Goal: Information Seeking & Learning: Check status

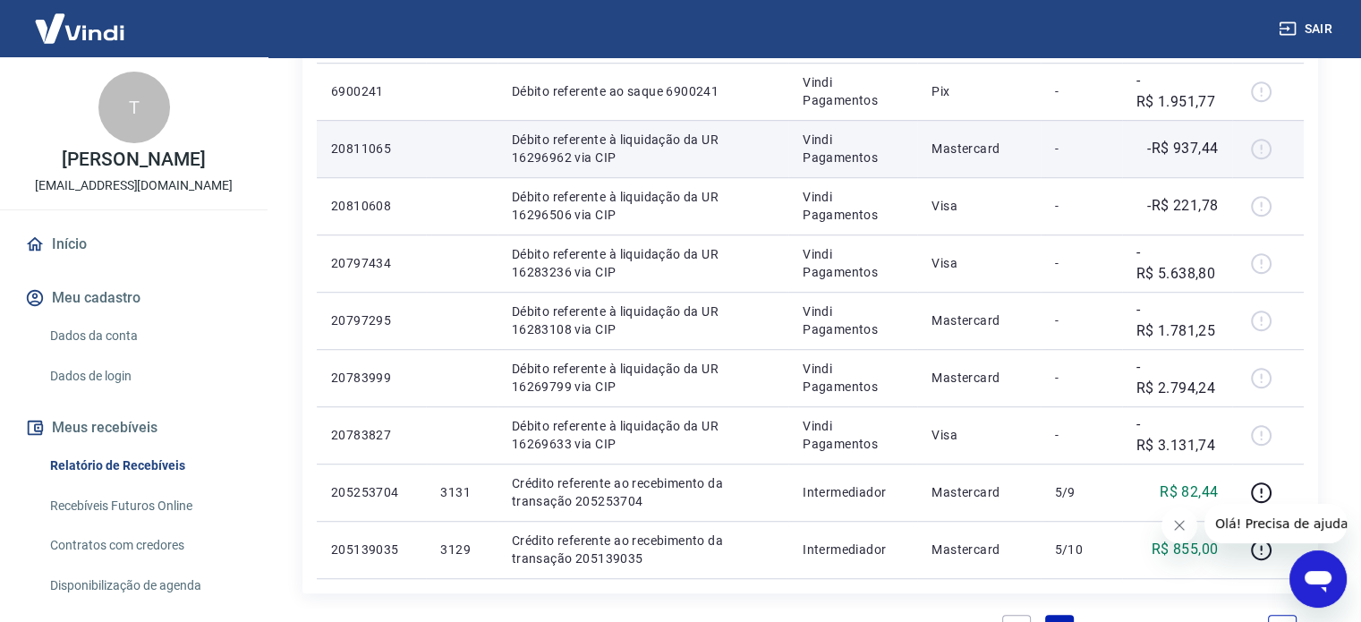
scroll to position [1164, 0]
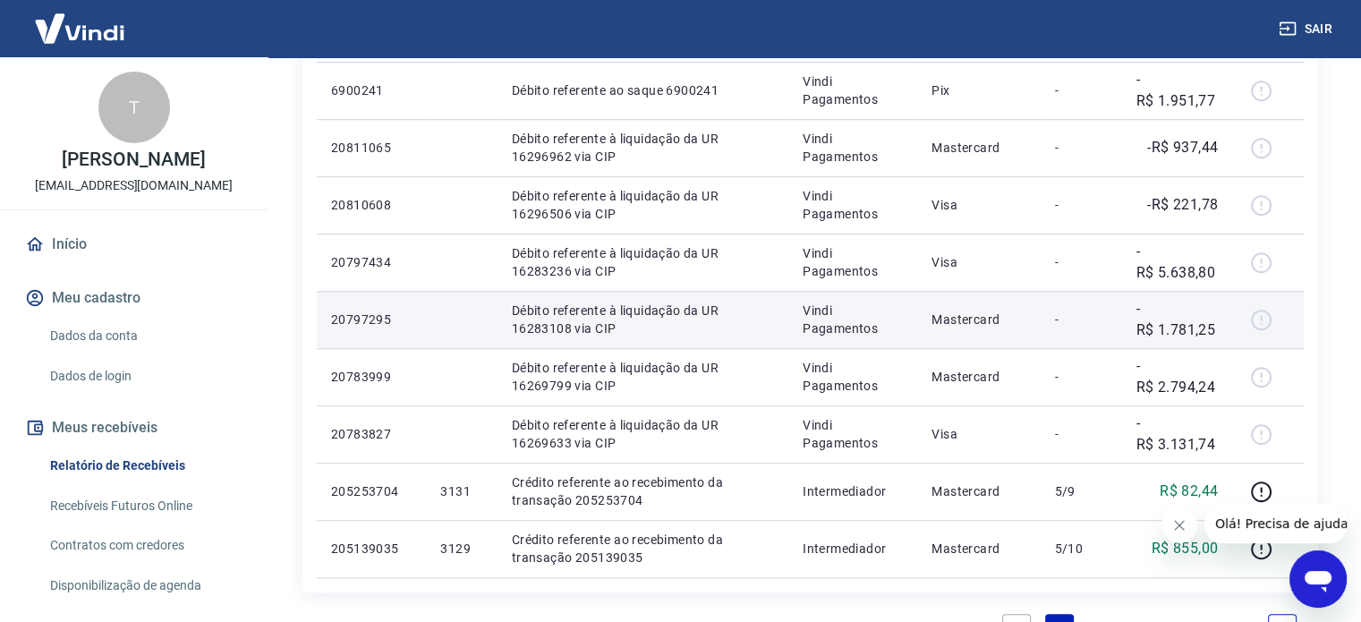
click at [1182, 328] on p "-R$ 1.781,25" at bounding box center [1177, 319] width 81 height 43
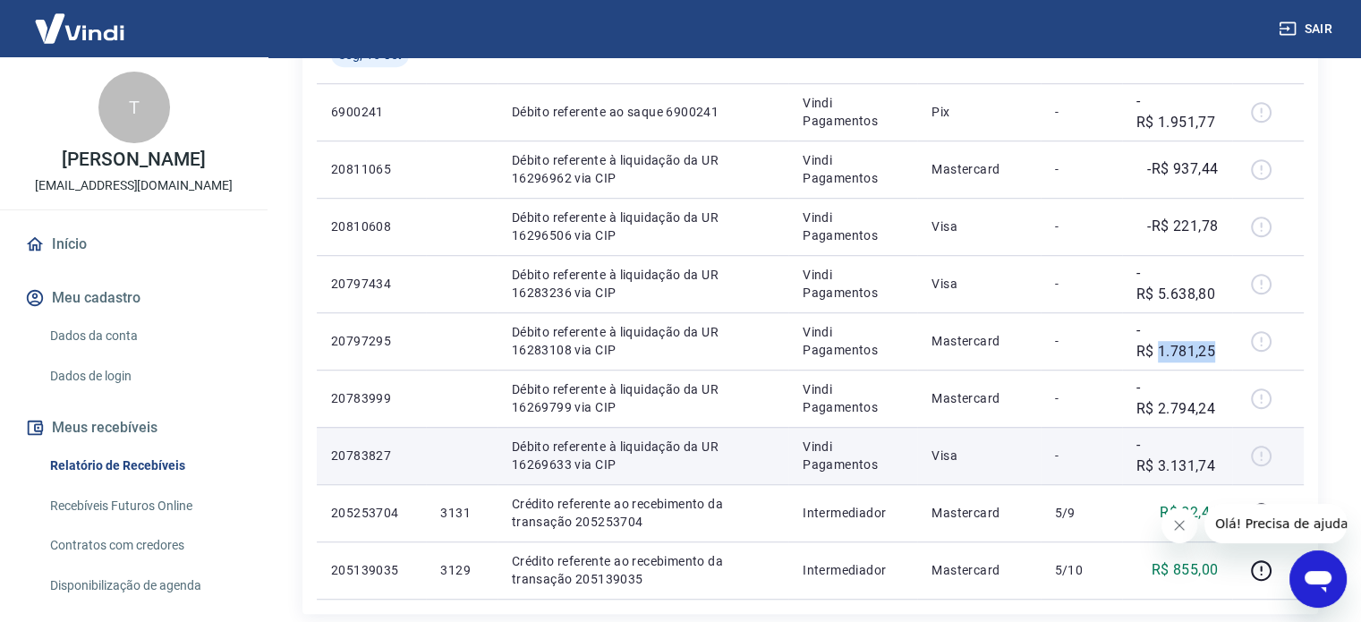
scroll to position [1253, 0]
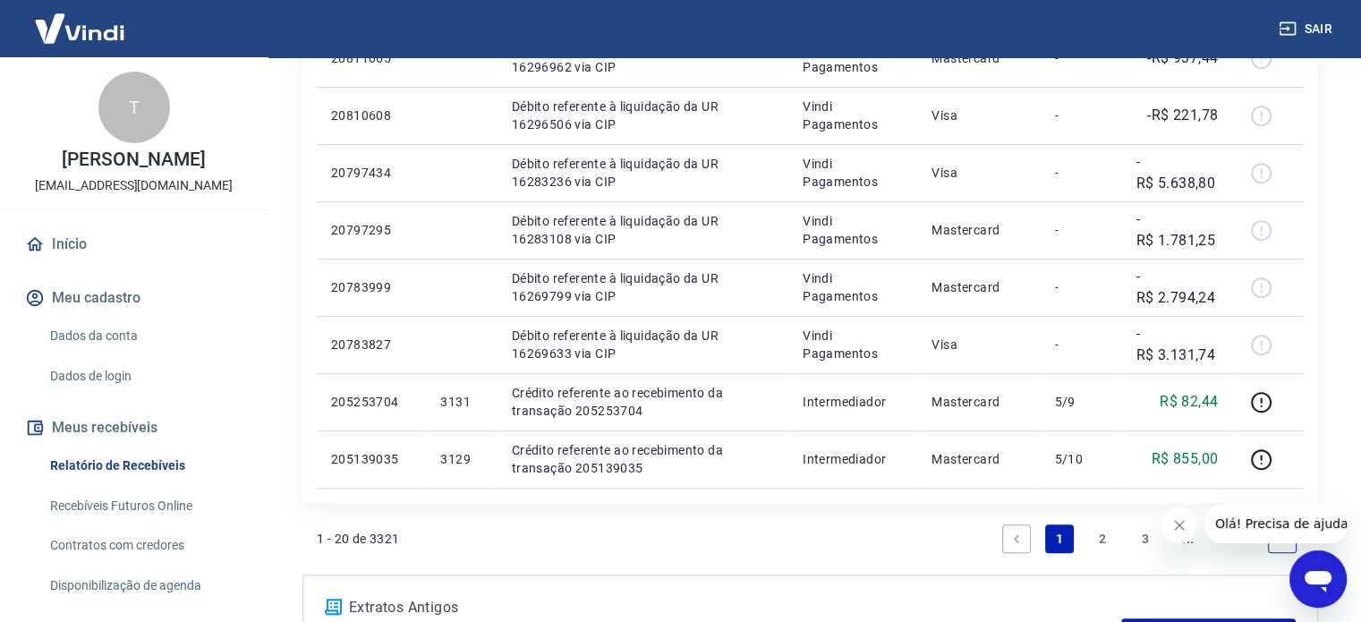
click at [1101, 536] on link "2" at bounding box center [1102, 538] width 29 height 29
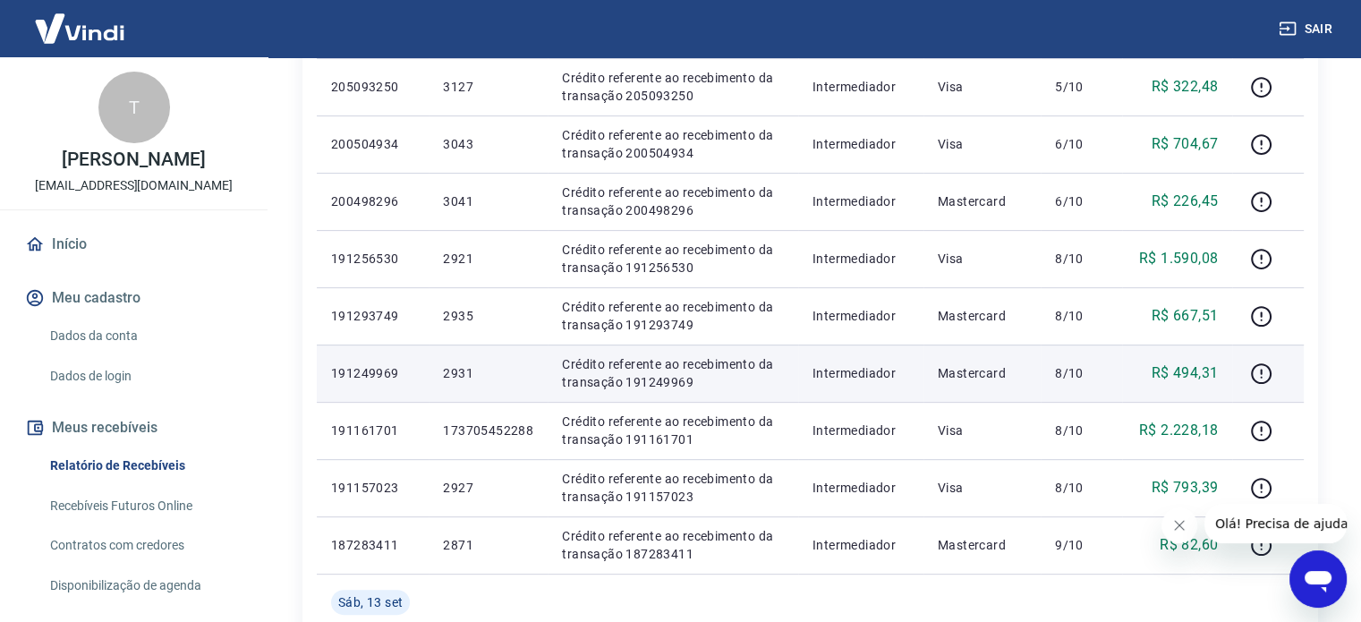
scroll to position [448, 0]
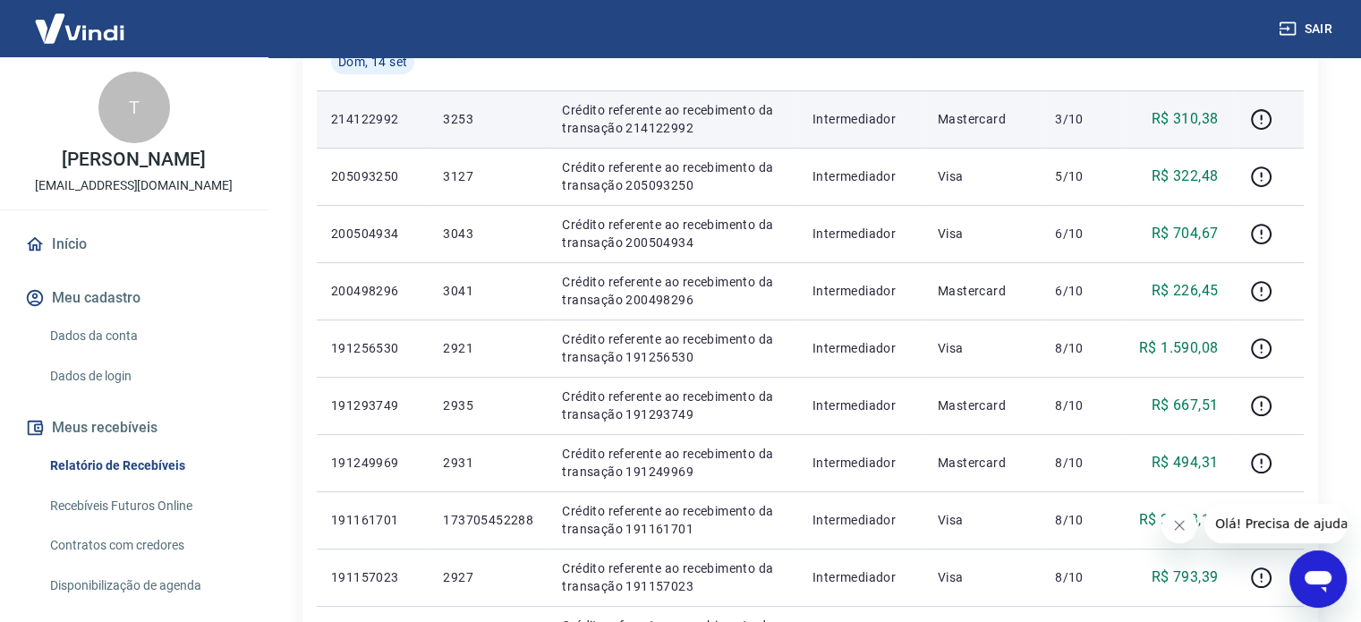
click at [1181, 122] on p "R$ 310,38" at bounding box center [1185, 118] width 67 height 21
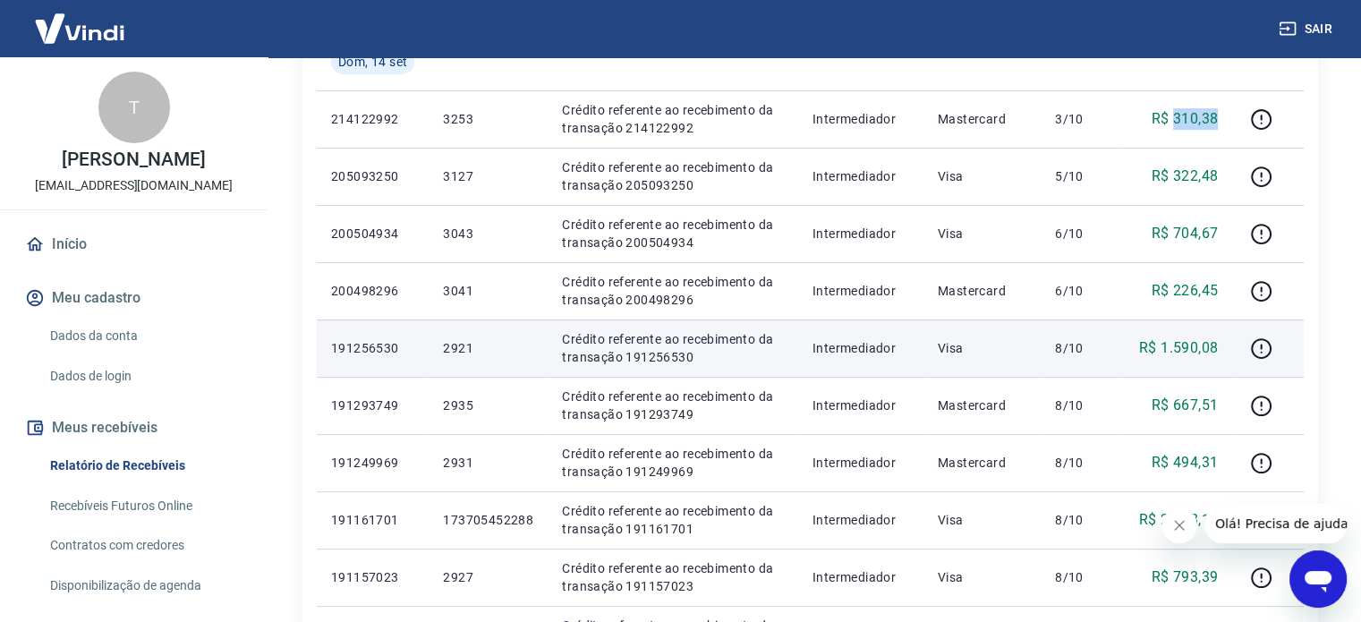
copy p "310,38"
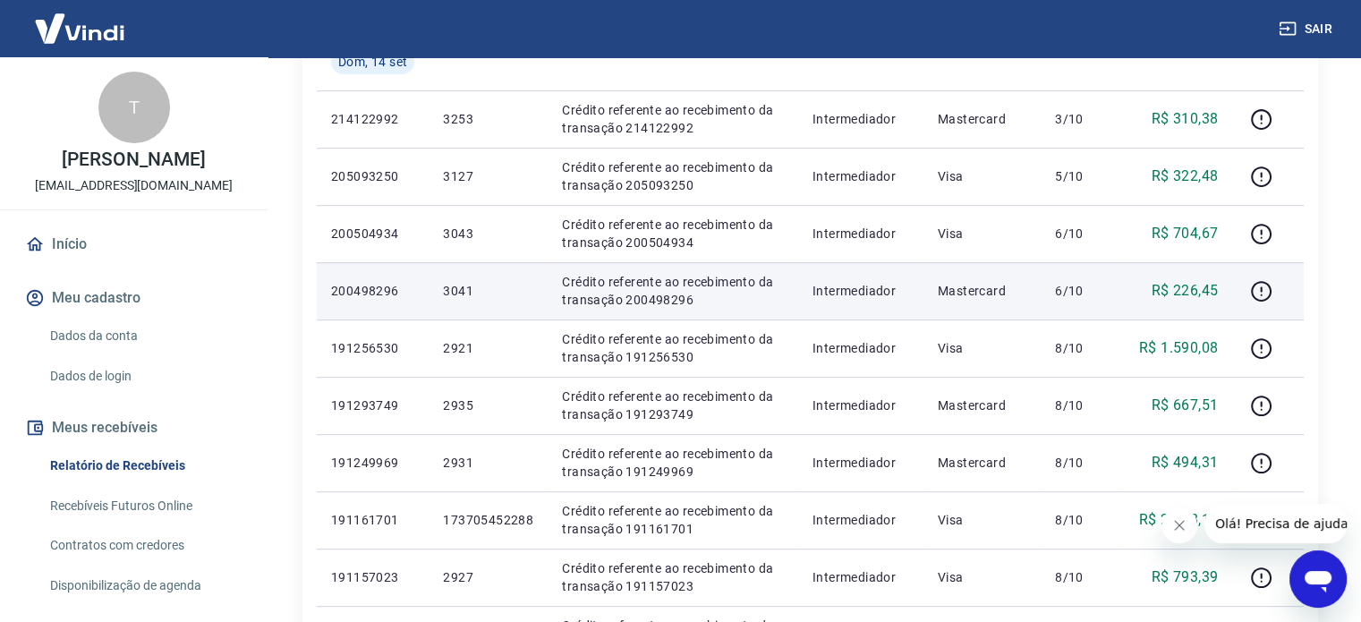
click at [1185, 293] on p "R$ 226,45" at bounding box center [1185, 290] width 67 height 21
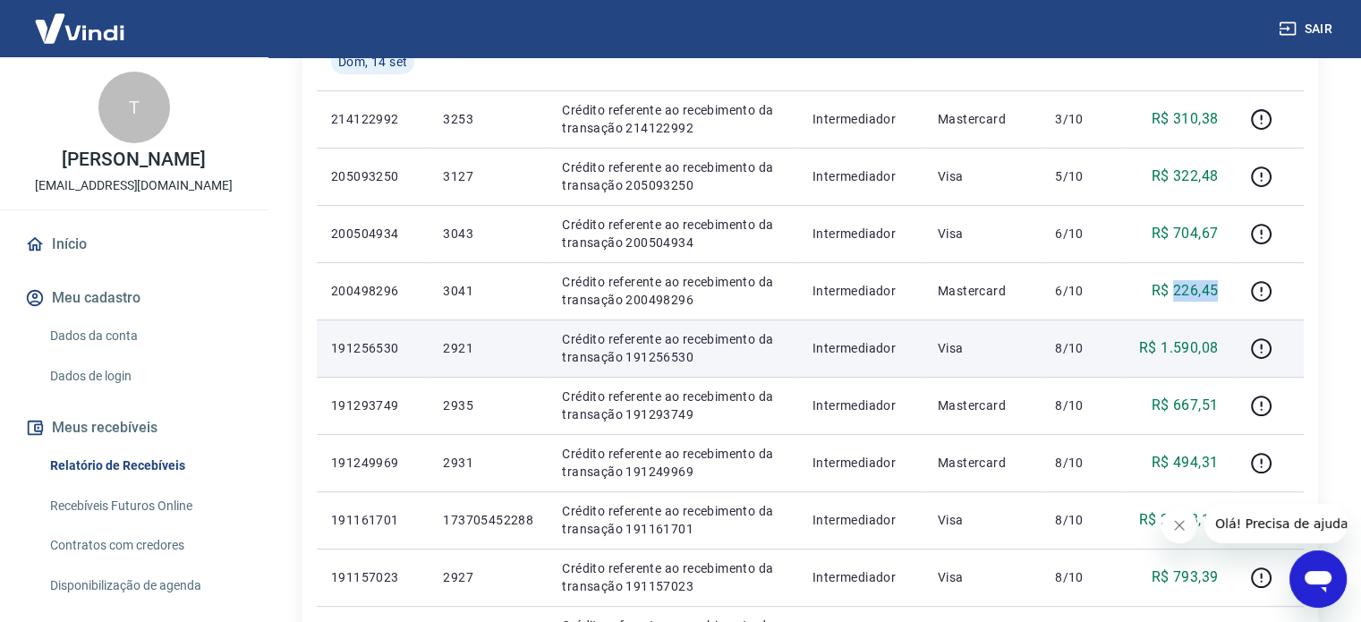
copy p "226,45"
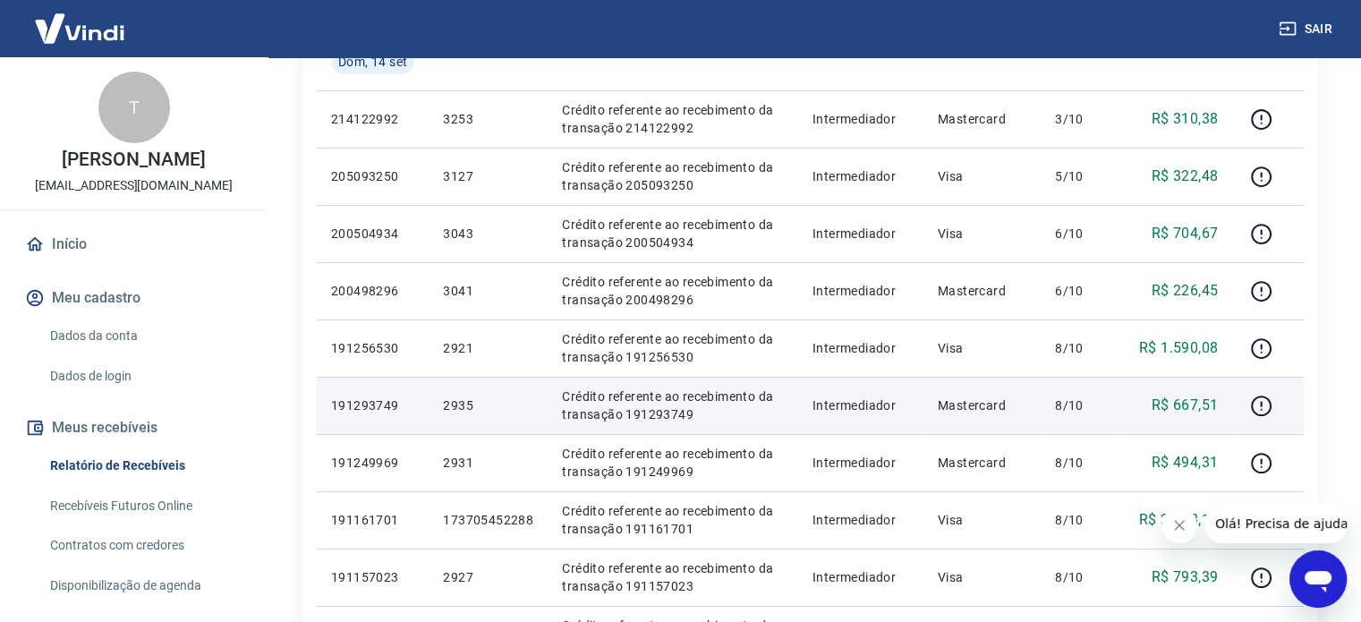
click at [1171, 403] on p "R$ 667,51" at bounding box center [1185, 405] width 67 height 21
click at [1203, 404] on p "R$ 667,51" at bounding box center [1185, 405] width 67 height 21
copy p "667,51"
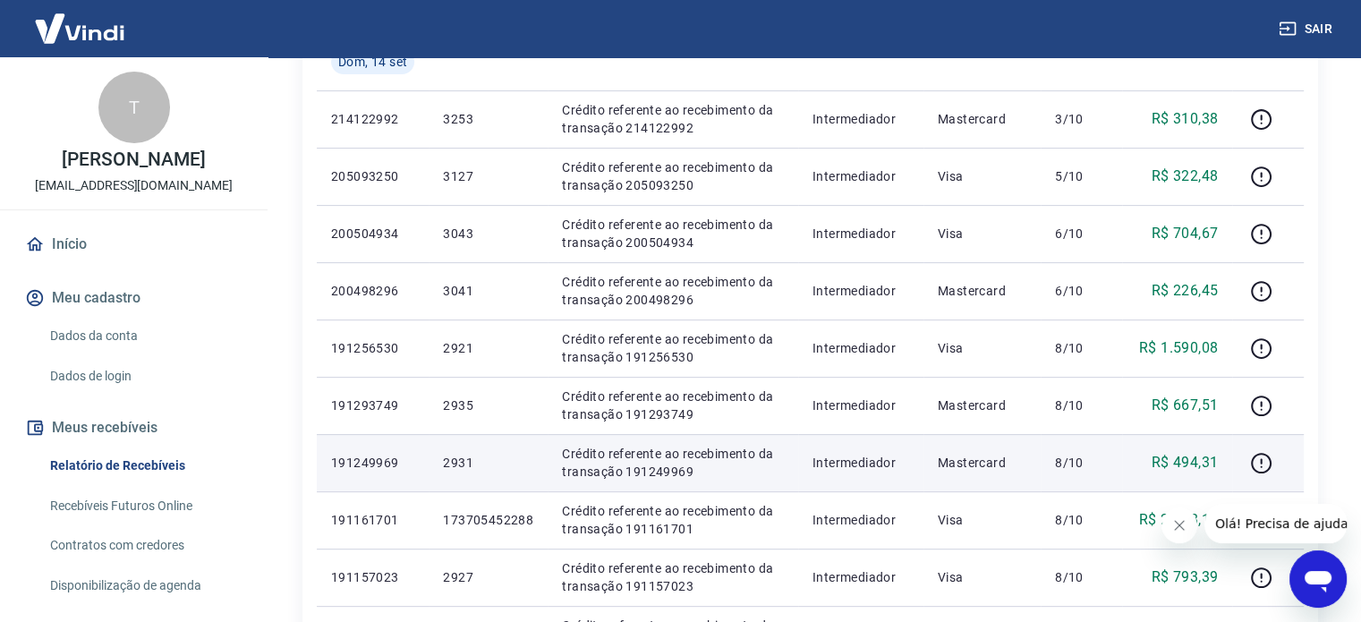
click at [1198, 465] on p "R$ 494,31" at bounding box center [1185, 462] width 67 height 21
copy p "494,31"
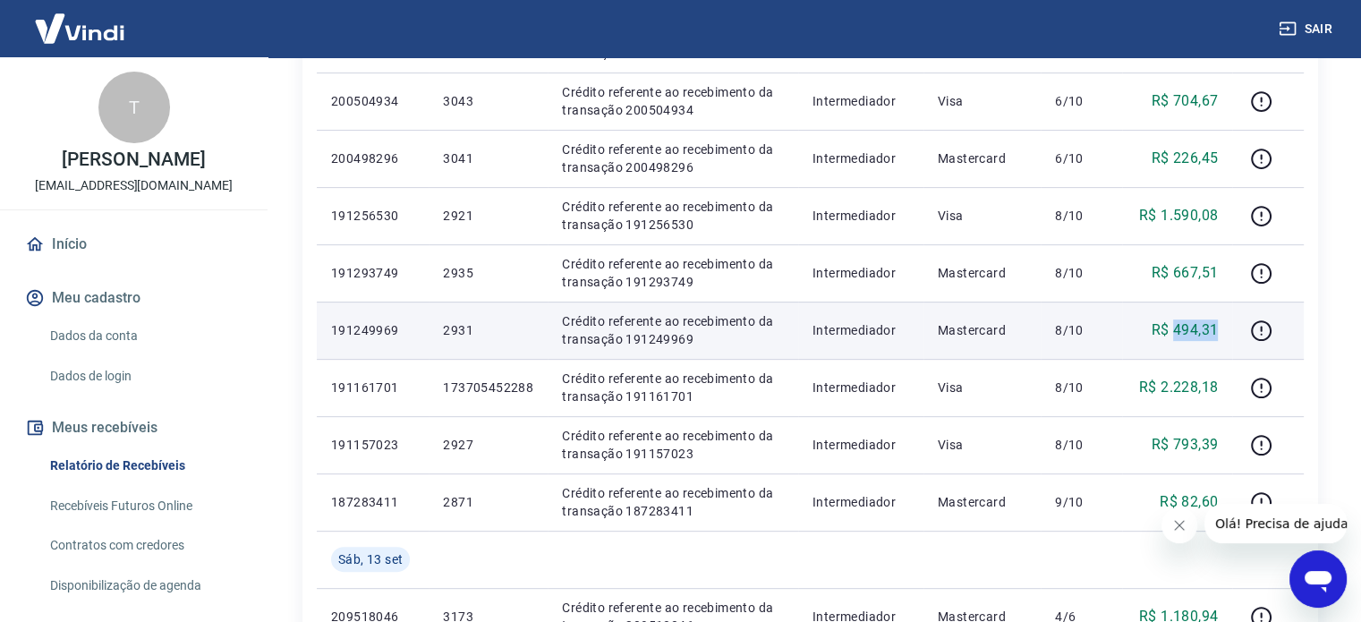
scroll to position [627, 0]
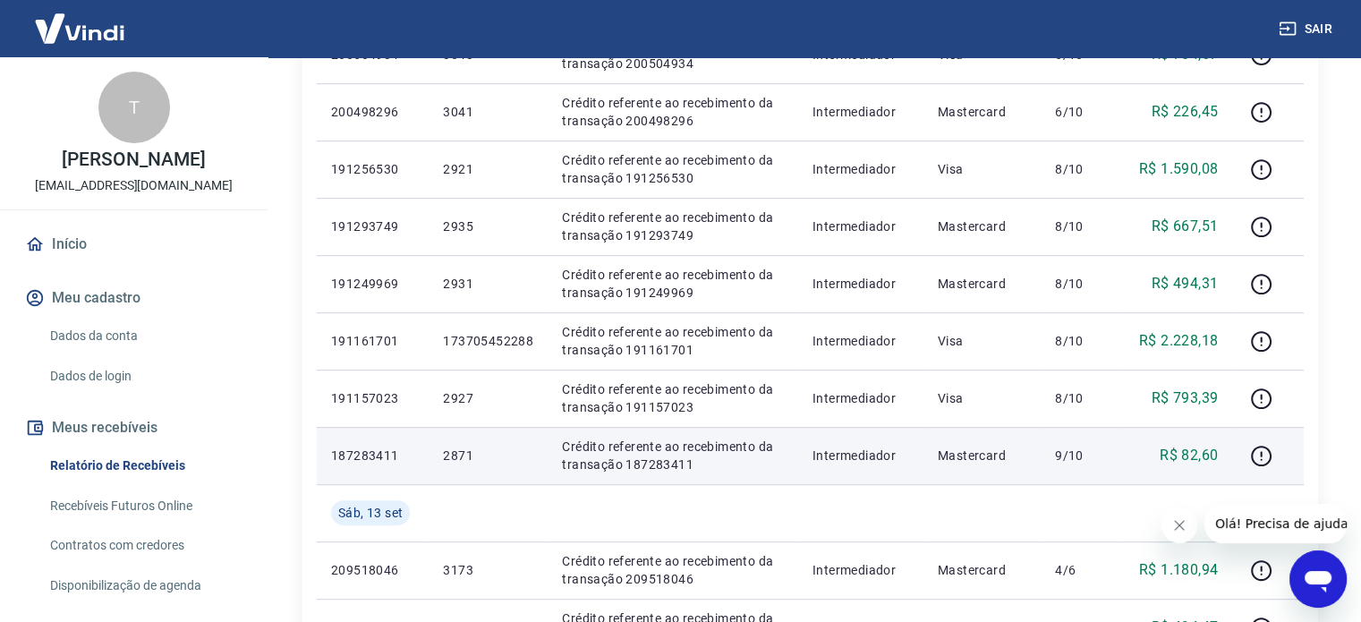
click at [1201, 454] on p "R$ 82,60" at bounding box center [1189, 455] width 58 height 21
copy p "82,60"
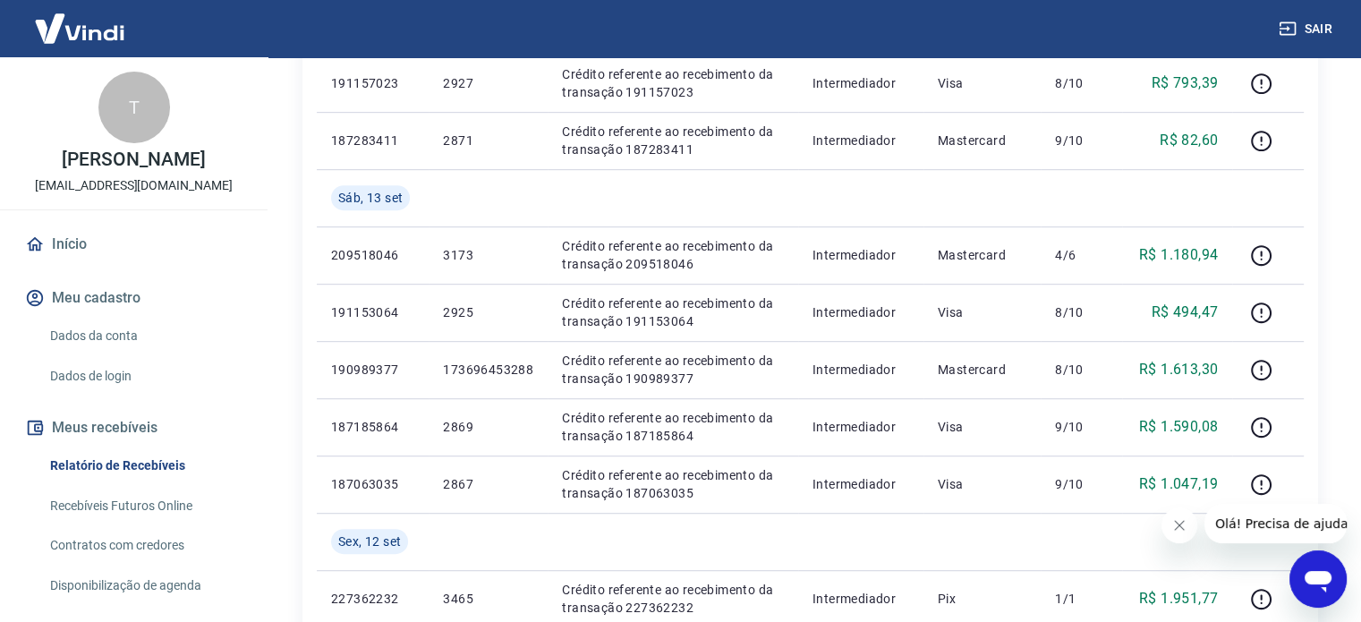
scroll to position [942, 0]
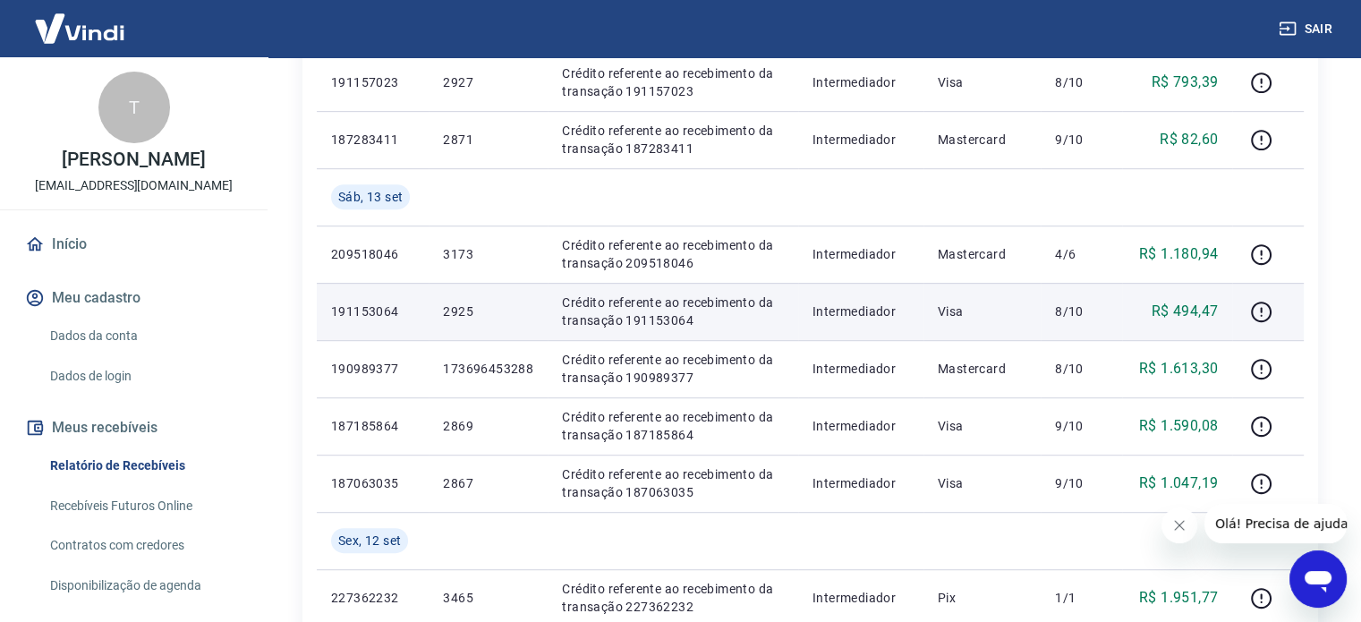
click at [1189, 316] on p "R$ 494,47" at bounding box center [1185, 311] width 67 height 21
copy p "494,47"
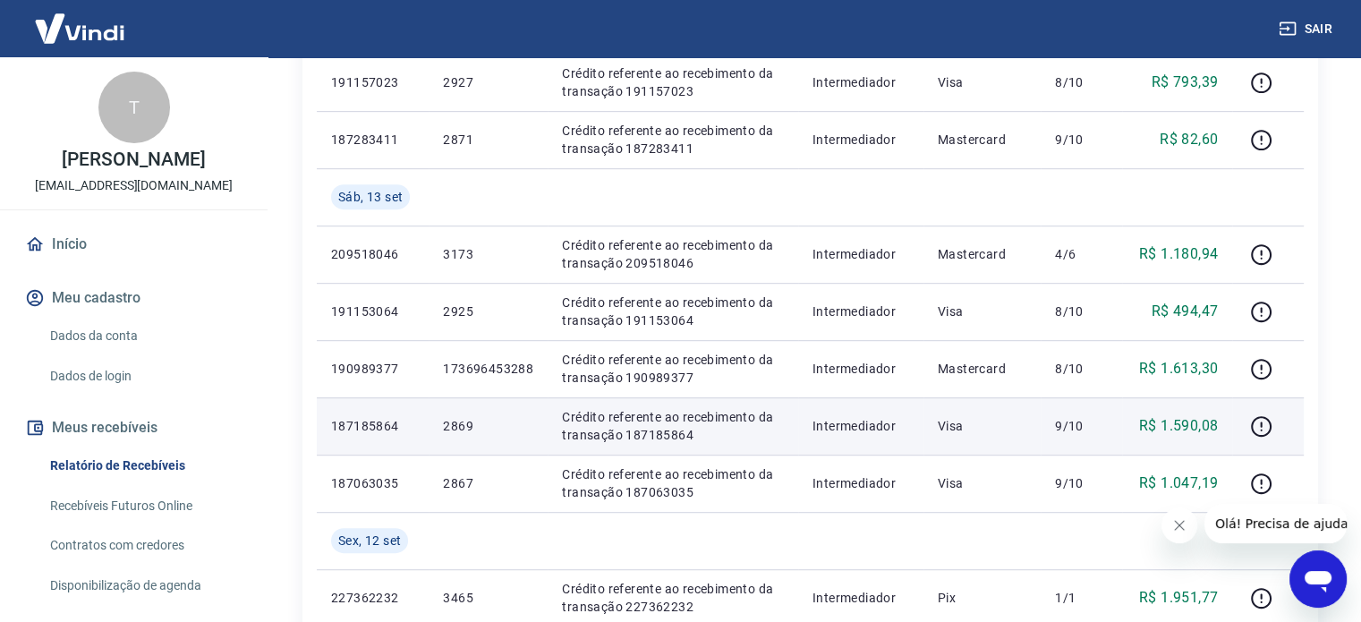
click at [1190, 425] on p "R$ 1.590,08" at bounding box center [1178, 425] width 79 height 21
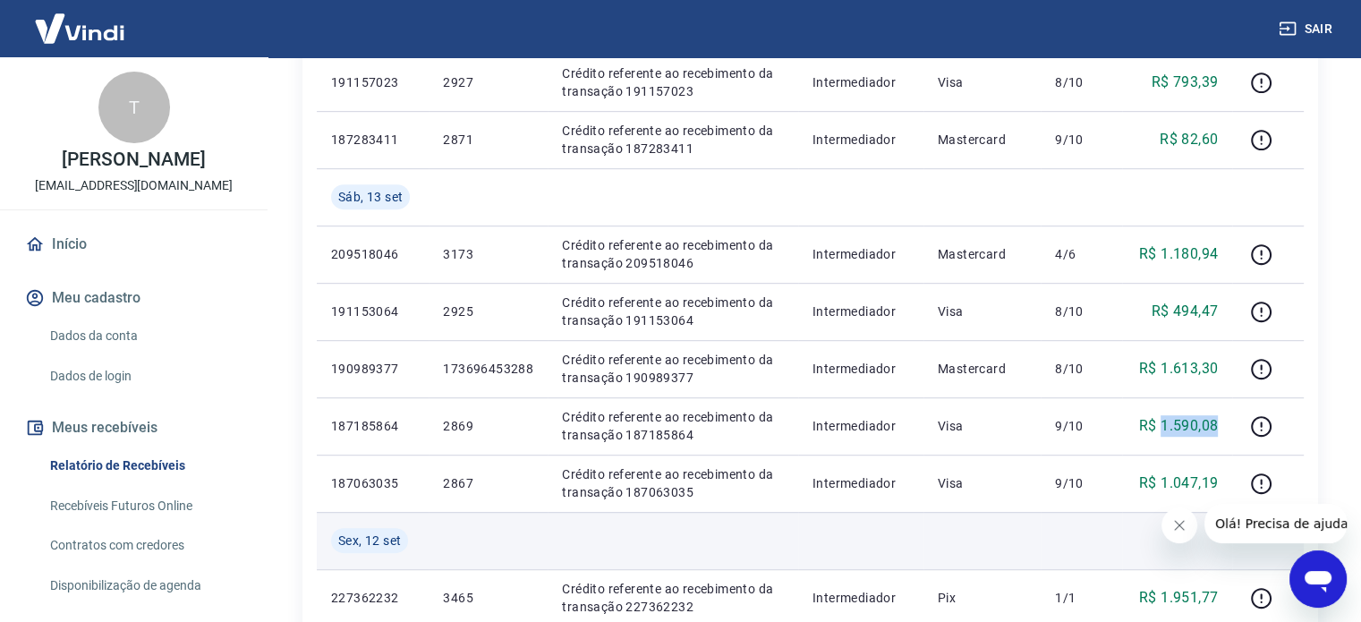
copy p "1.590,08"
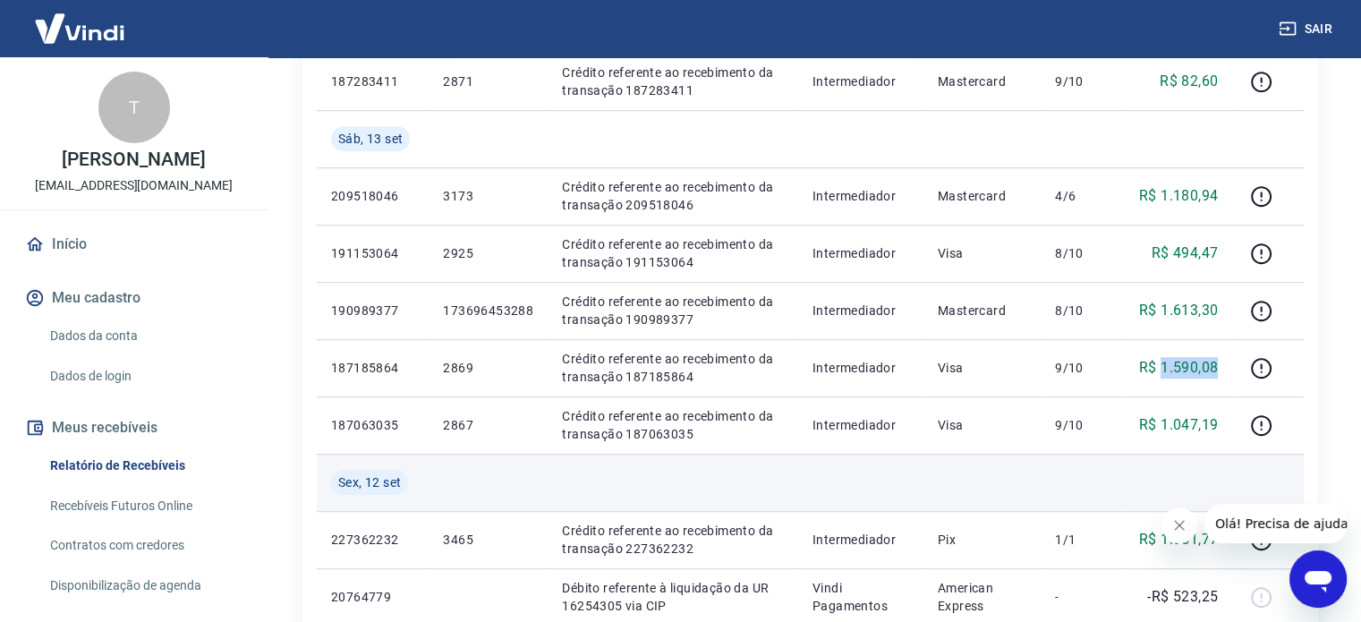
scroll to position [1032, 0]
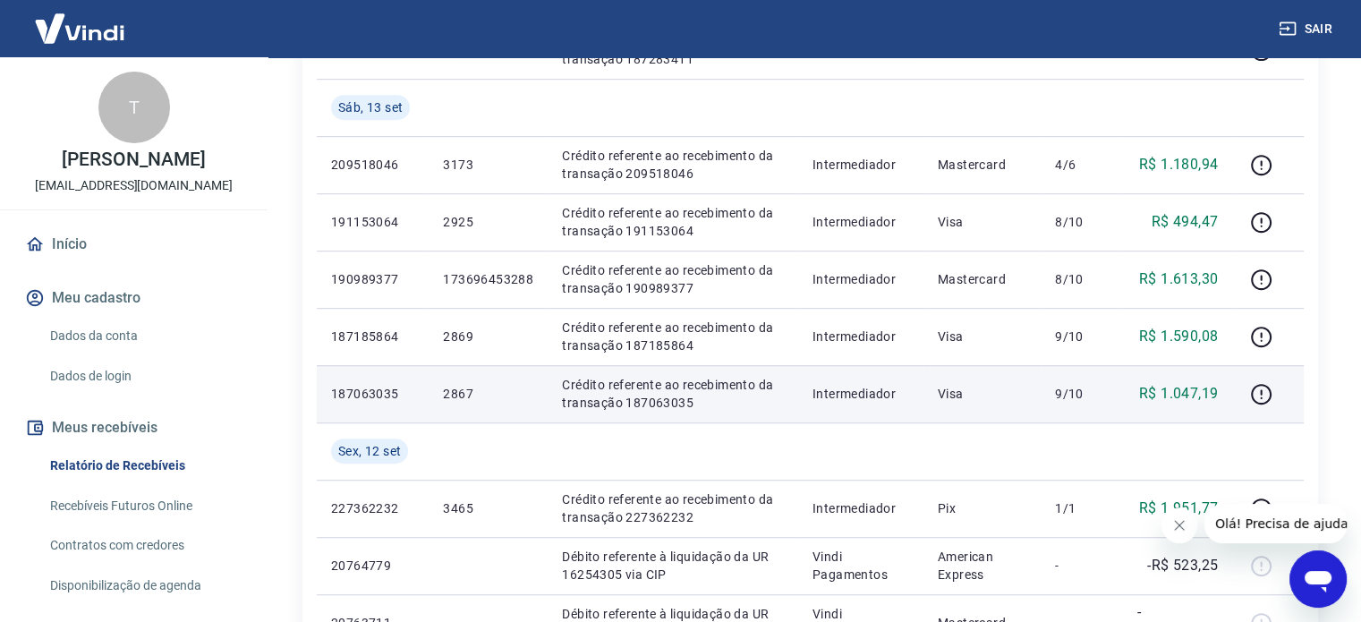
click at [1190, 400] on p "R$ 1.047,19" at bounding box center [1178, 393] width 79 height 21
copy p "1.047,19"
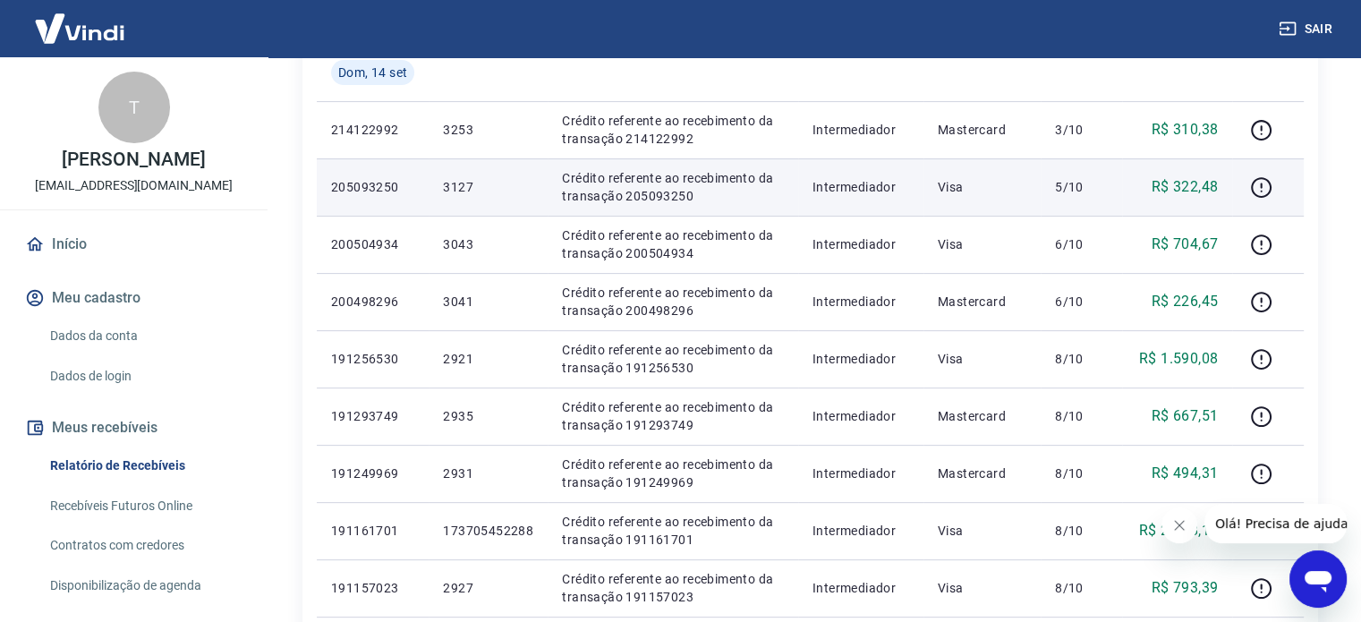
scroll to position [405, 0]
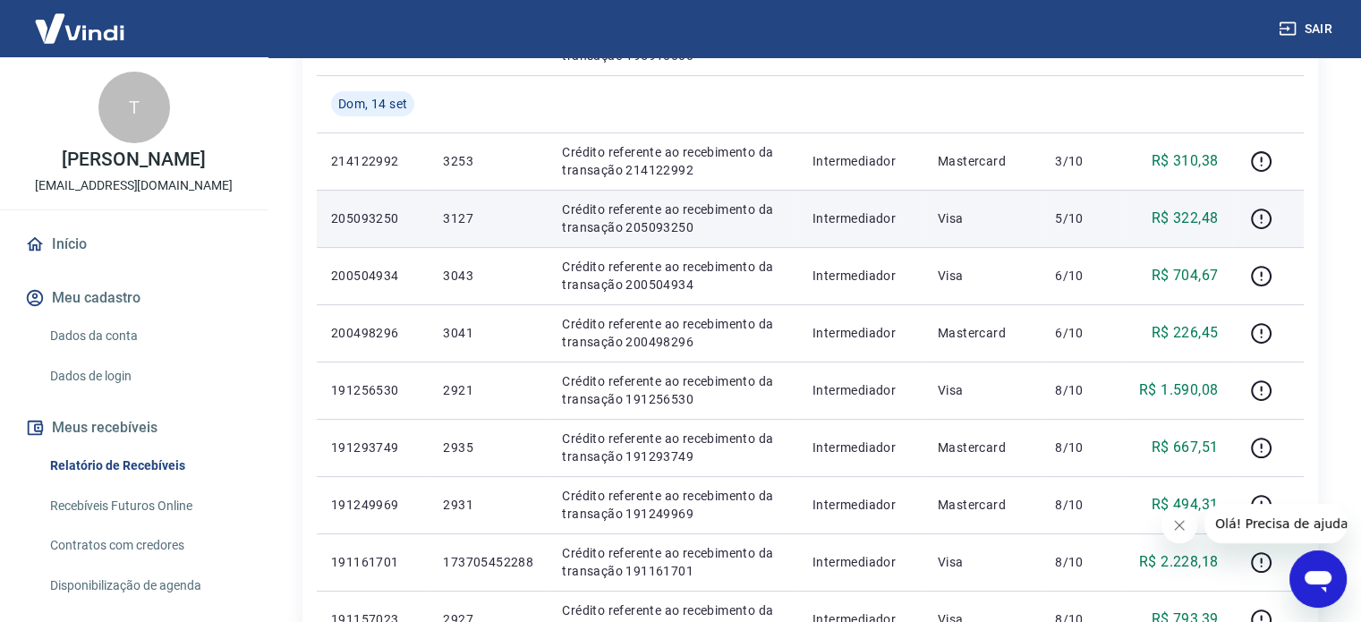
click at [1192, 210] on p "R$ 322,48" at bounding box center [1185, 218] width 67 height 21
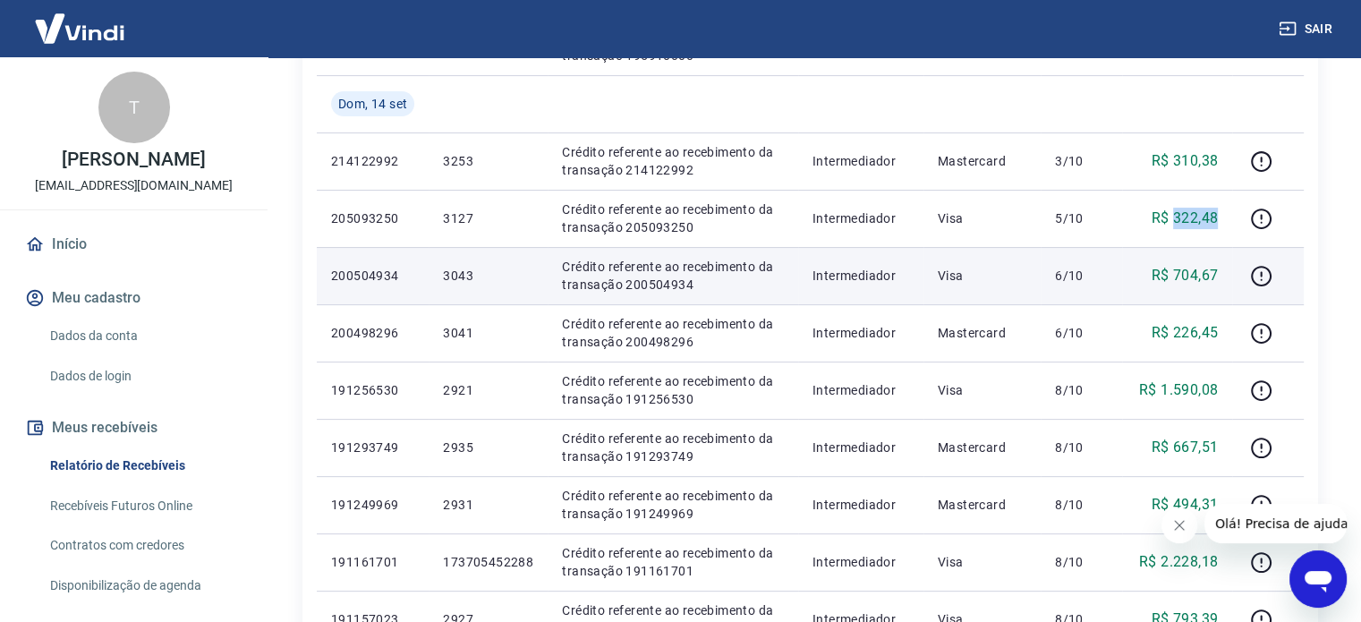
copy p "322,48"
click at [1196, 283] on p "R$ 704,67" at bounding box center [1185, 275] width 67 height 21
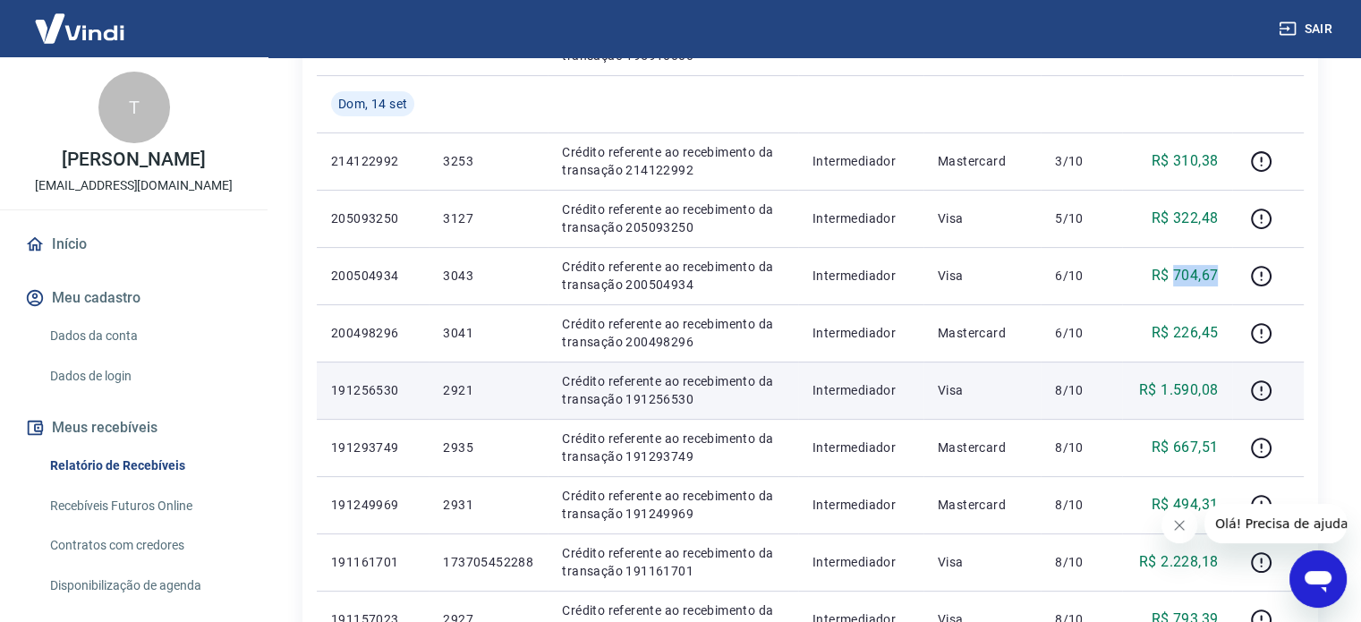
copy p "704,67"
click at [1187, 386] on p "R$ 1.590,08" at bounding box center [1178, 389] width 79 height 21
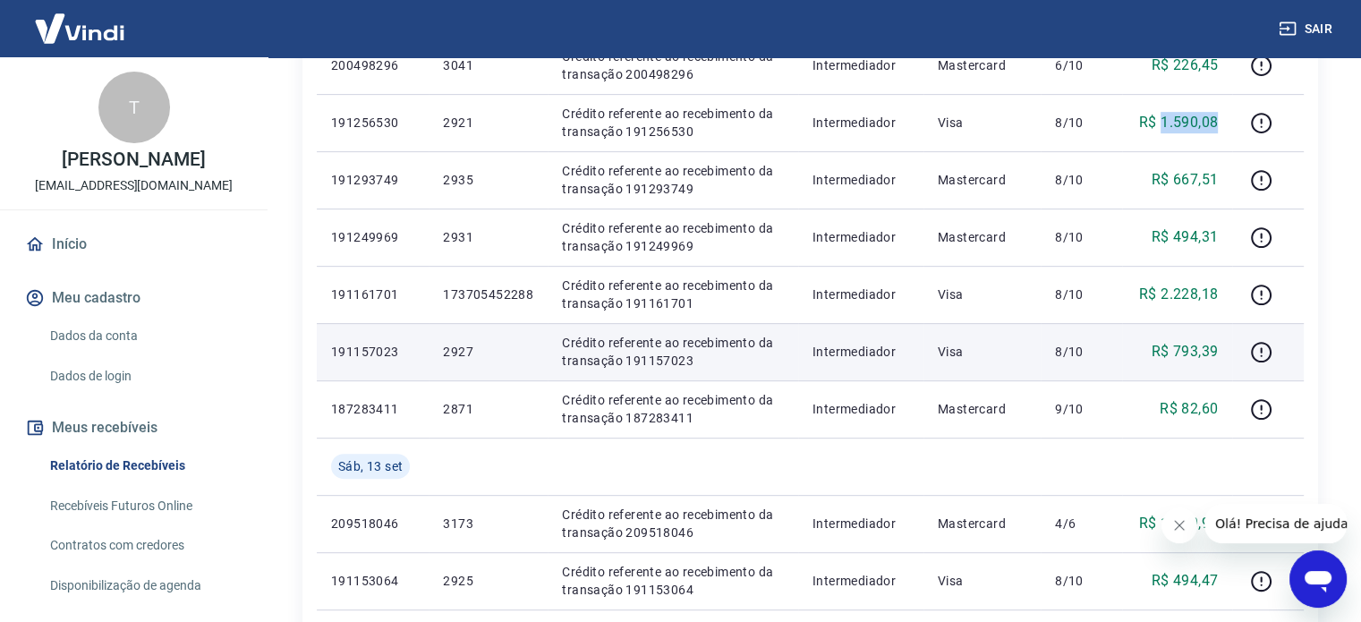
scroll to position [674, 0]
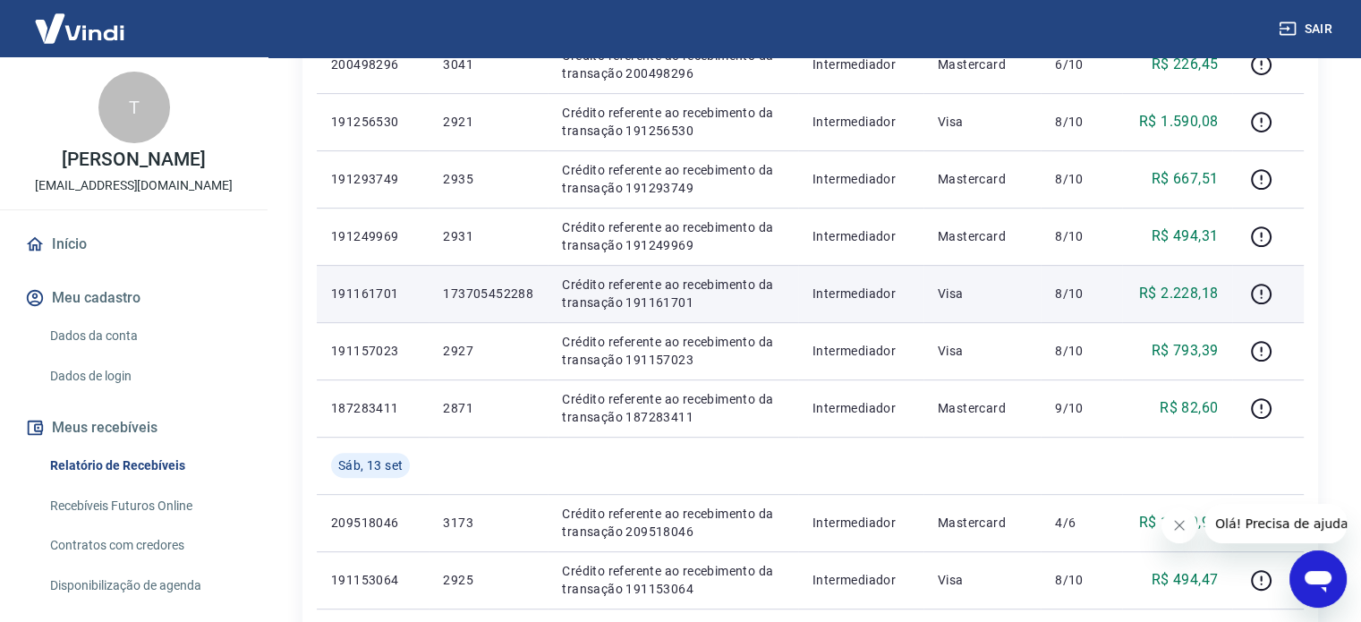
click at [1195, 301] on p "R$ 2.228,18" at bounding box center [1178, 293] width 79 height 21
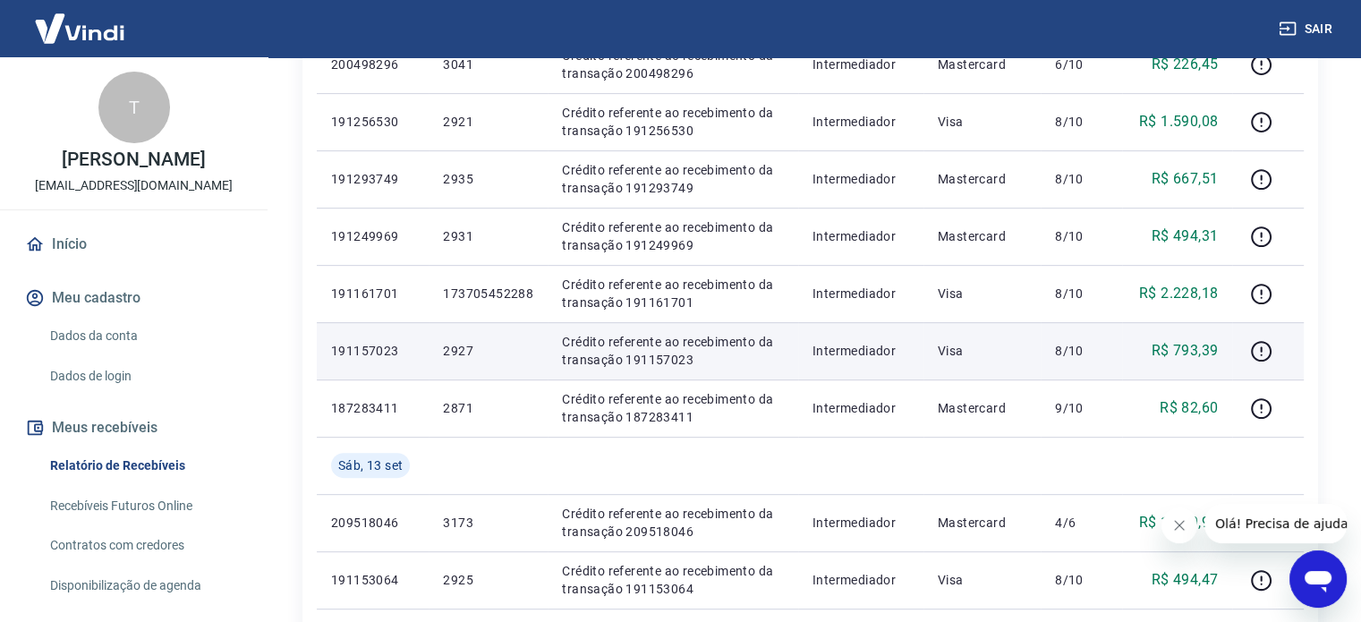
click at [1189, 352] on p "R$ 793,39" at bounding box center [1185, 350] width 67 height 21
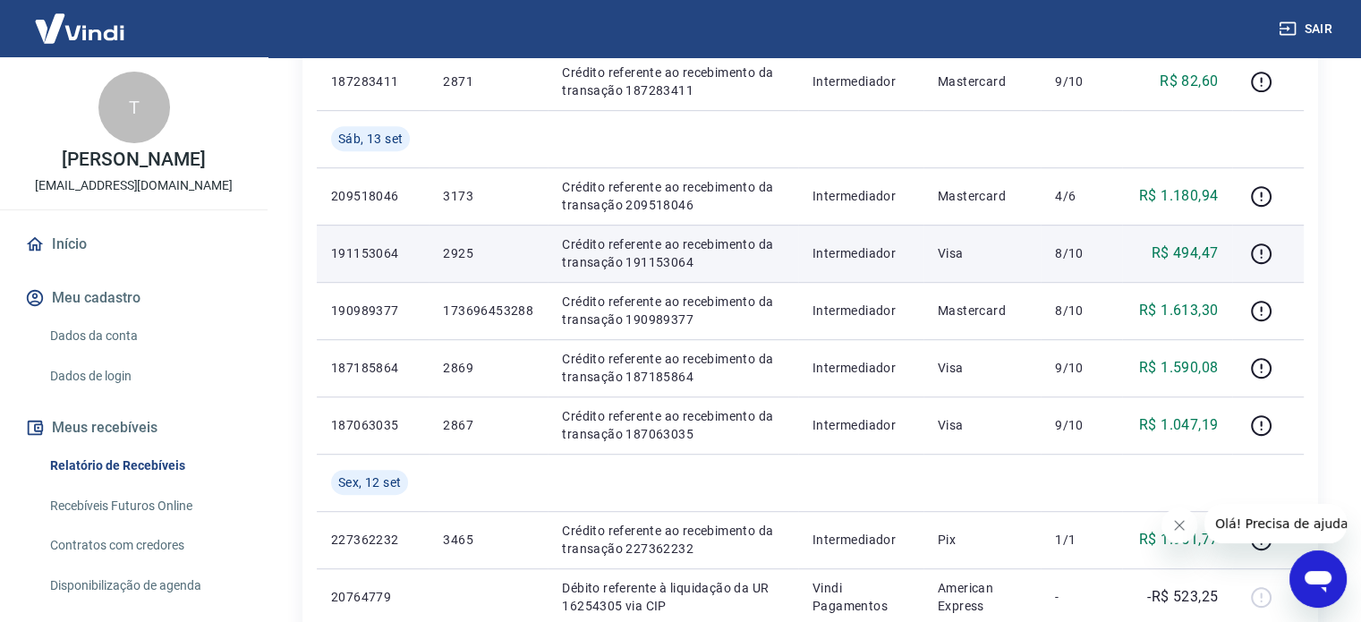
scroll to position [1032, 0]
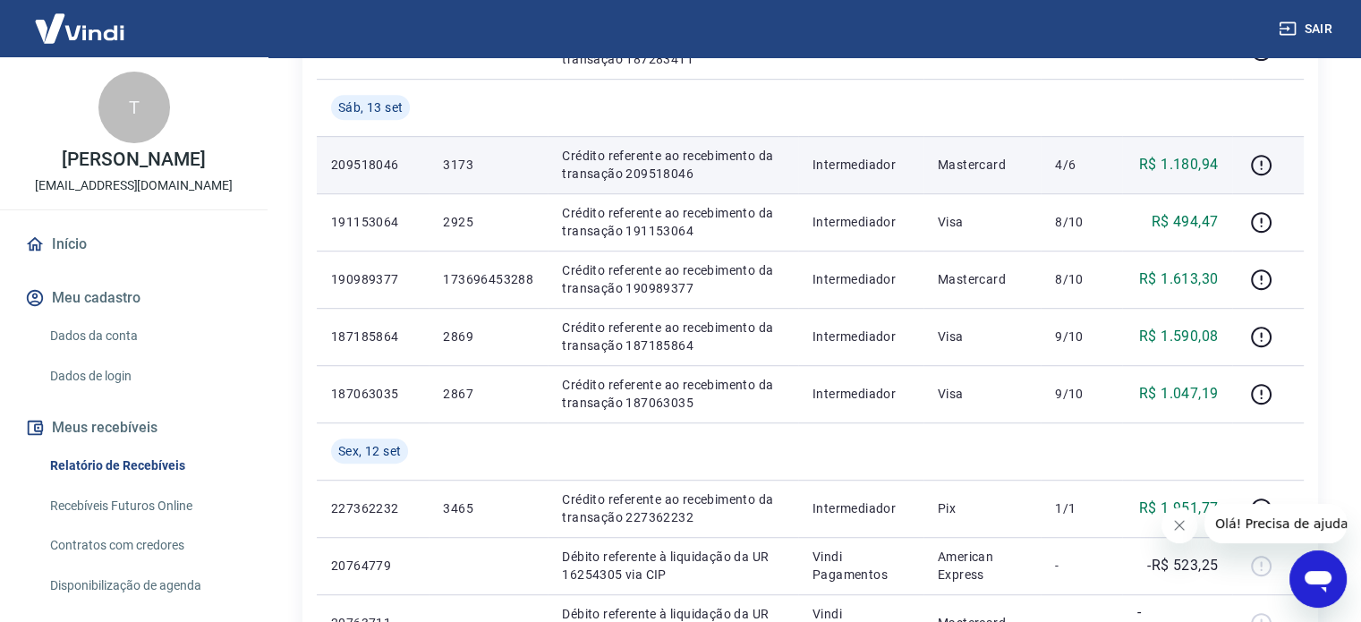
click at [1192, 167] on p "R$ 1.180,94" at bounding box center [1178, 164] width 79 height 21
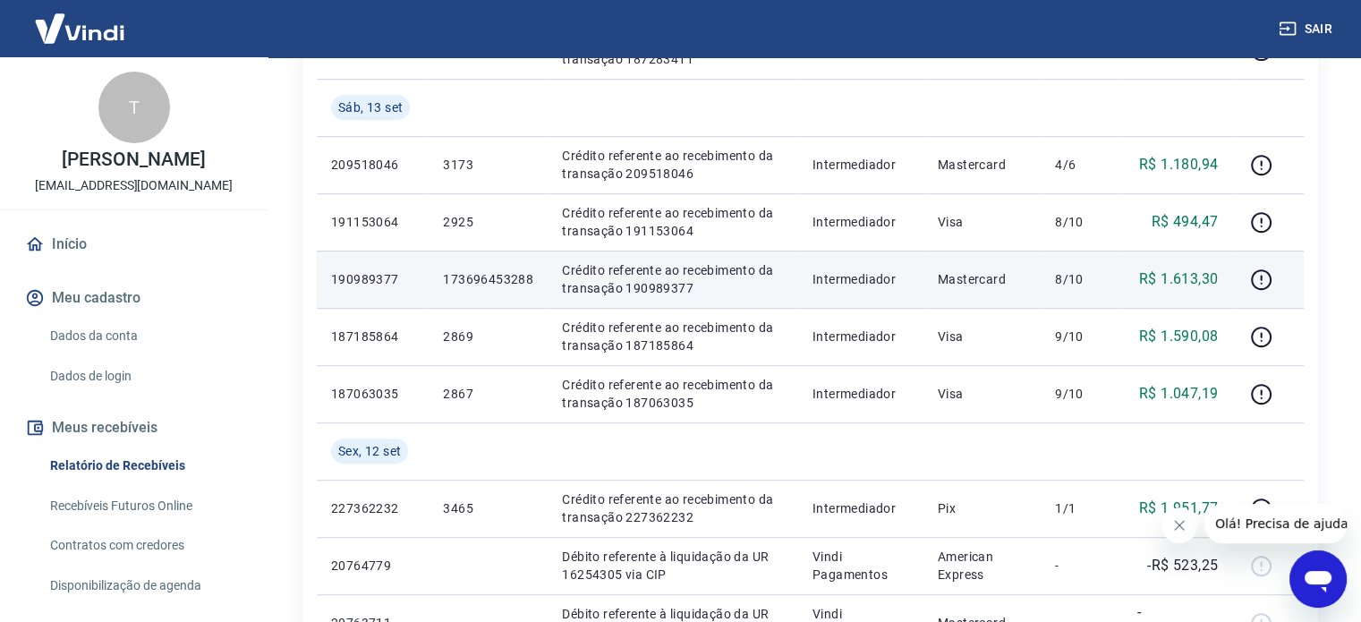
click at [1186, 286] on p "R$ 1.613,30" at bounding box center [1178, 279] width 79 height 21
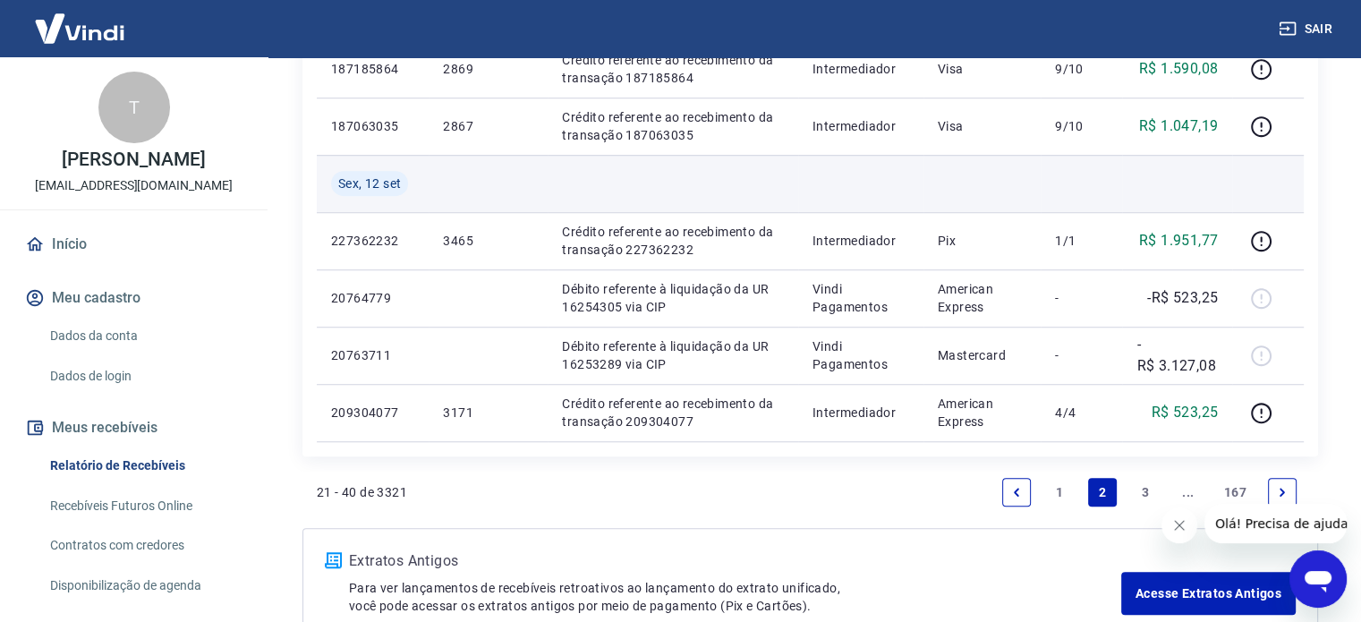
scroll to position [1301, 0]
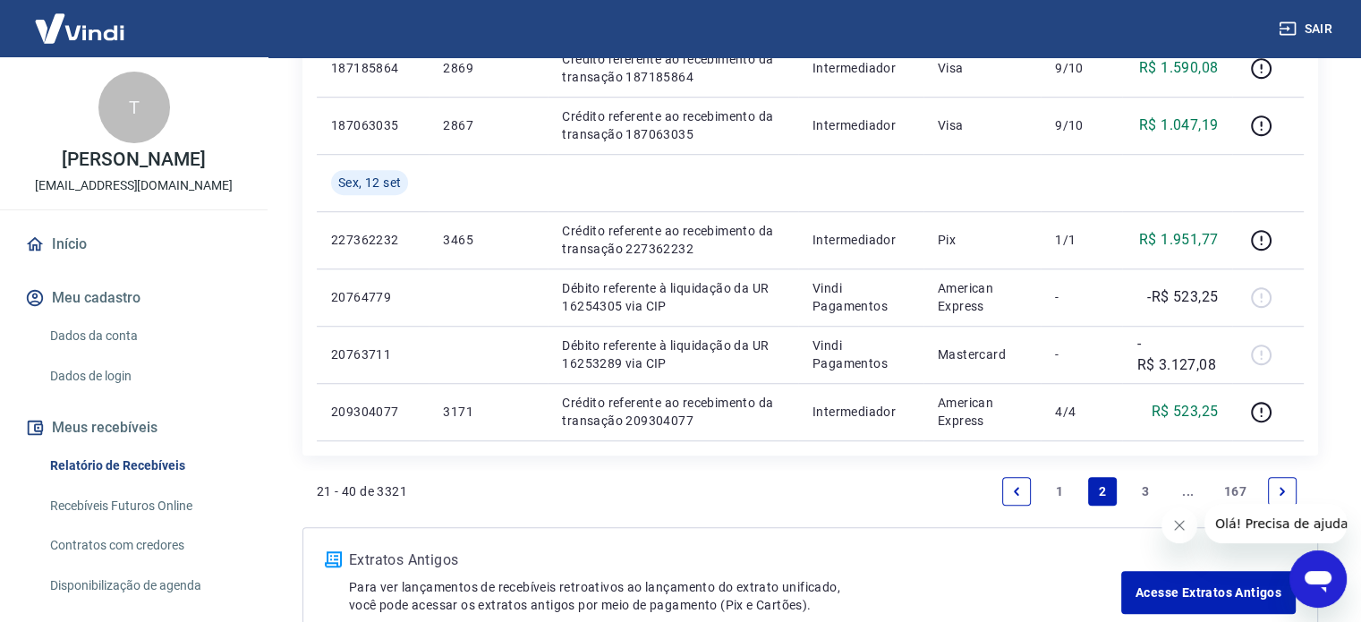
click at [1141, 483] on link "3" at bounding box center [1145, 491] width 29 height 29
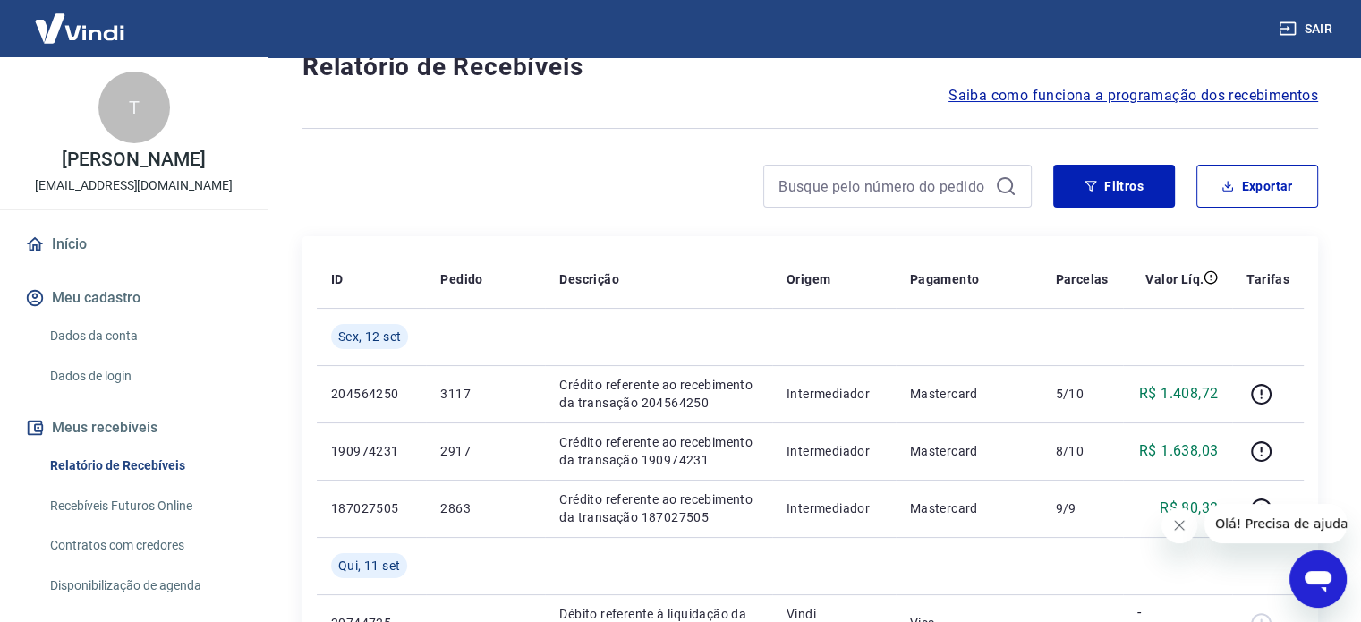
scroll to position [179, 0]
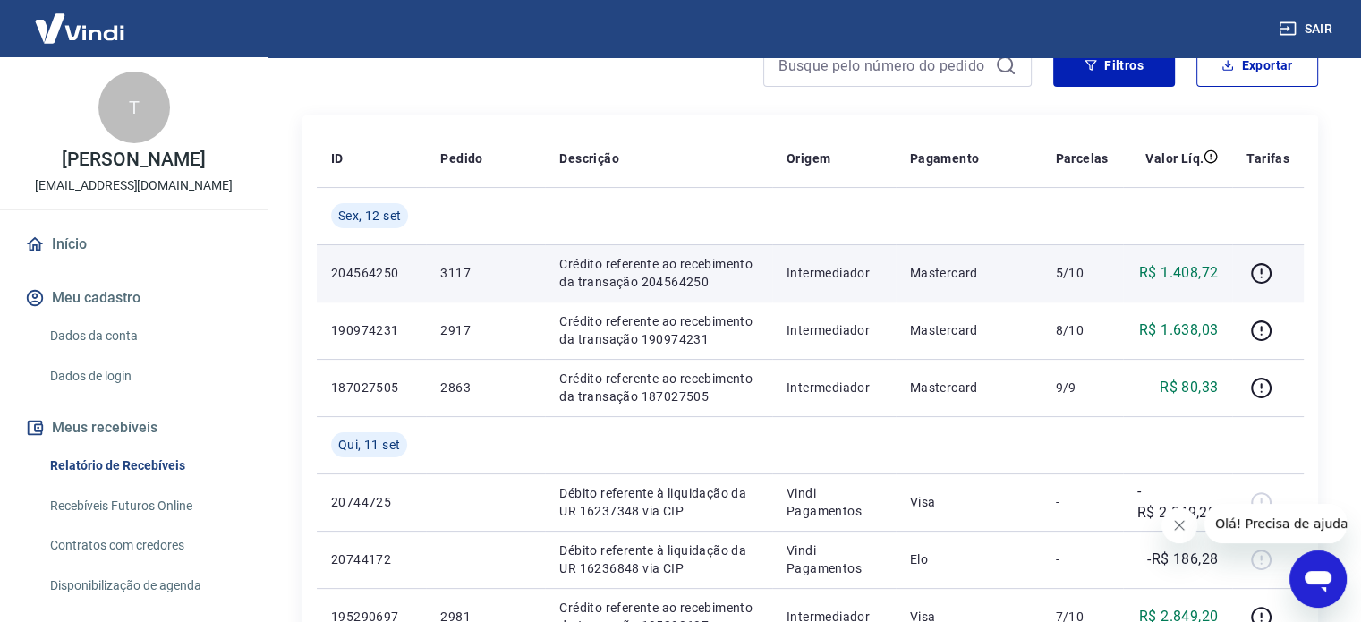
click at [1185, 271] on p "R$ 1.408,72" at bounding box center [1178, 272] width 79 height 21
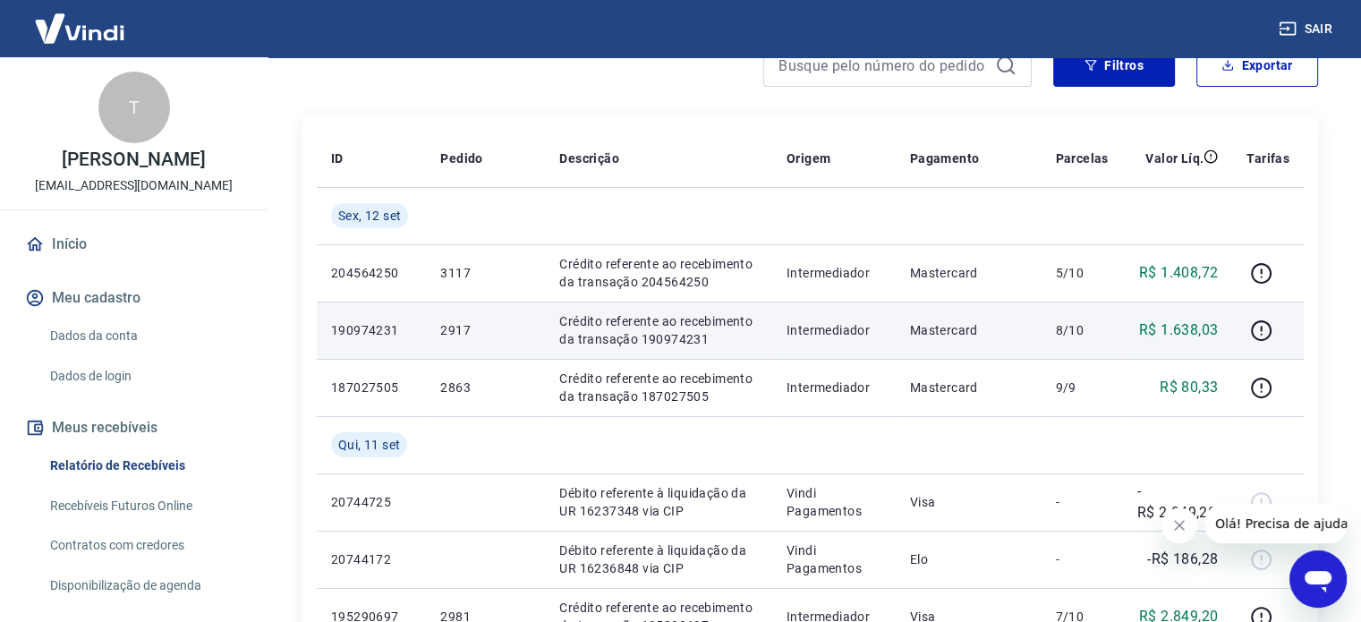
click at [1174, 336] on p "R$ 1.638,03" at bounding box center [1178, 330] width 79 height 21
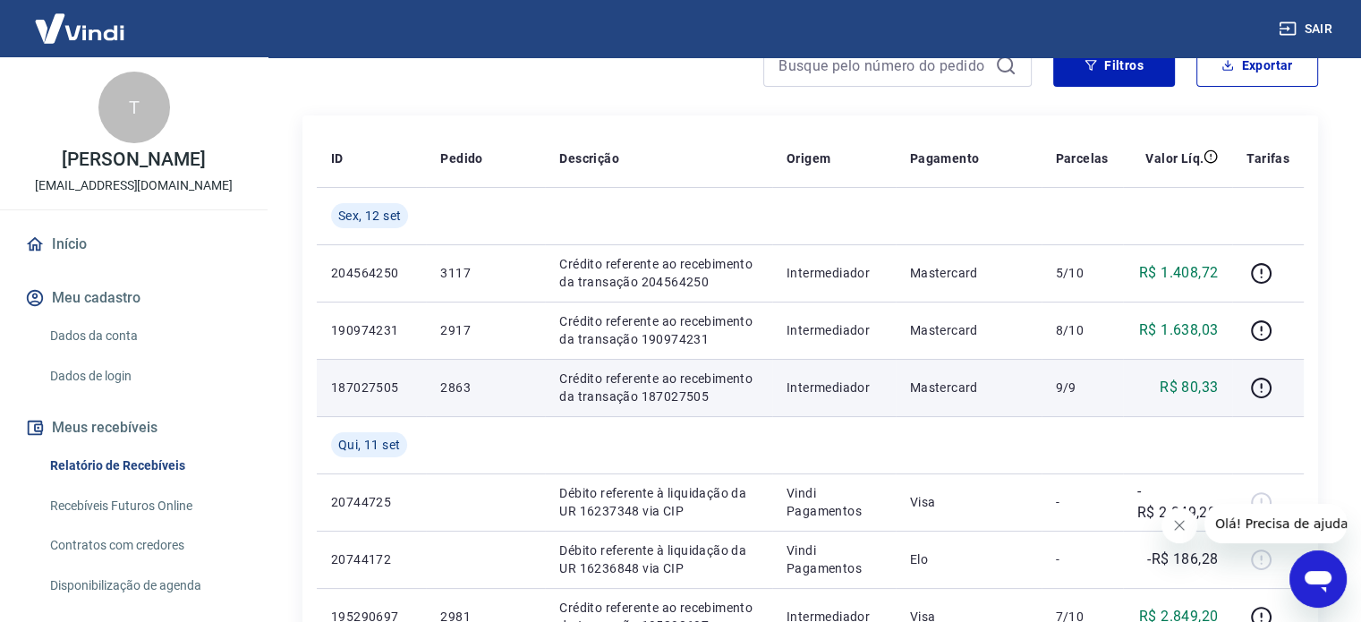
click at [1181, 388] on p "R$ 80,33" at bounding box center [1189, 387] width 58 height 21
